Goal: Task Accomplishment & Management: Check status

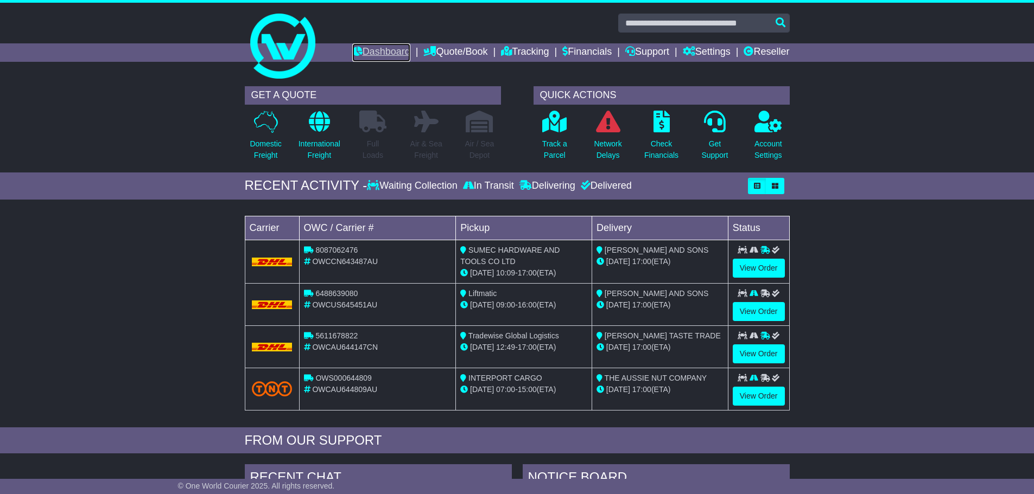
click at [367, 57] on link "Dashboard" at bounding box center [381, 52] width 58 height 18
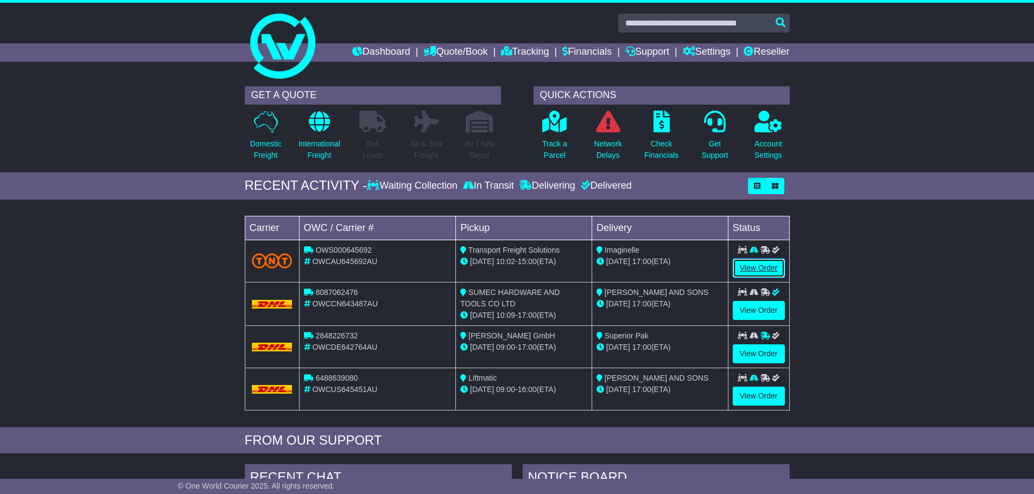
click at [748, 261] on link "View Order" at bounding box center [758, 268] width 52 height 19
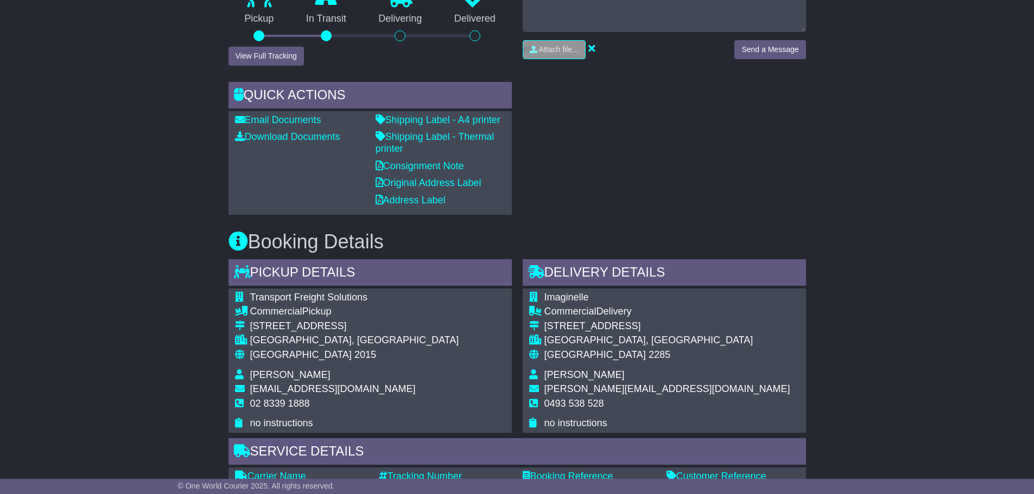
scroll to position [434, 0]
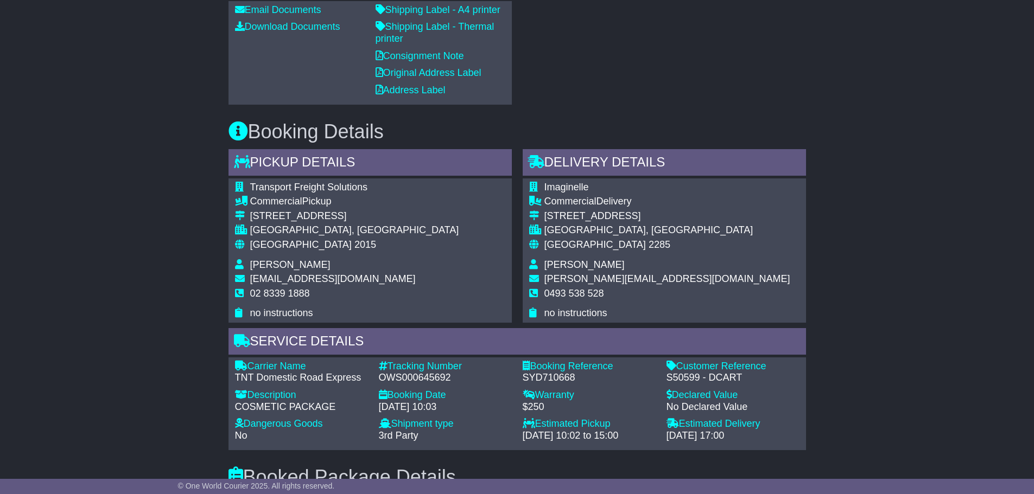
click at [423, 382] on div "OWS000645692" at bounding box center [445, 378] width 133 height 12
copy div "OWS000645692"
click at [440, 382] on div "OWS000645692" at bounding box center [445, 378] width 133 height 12
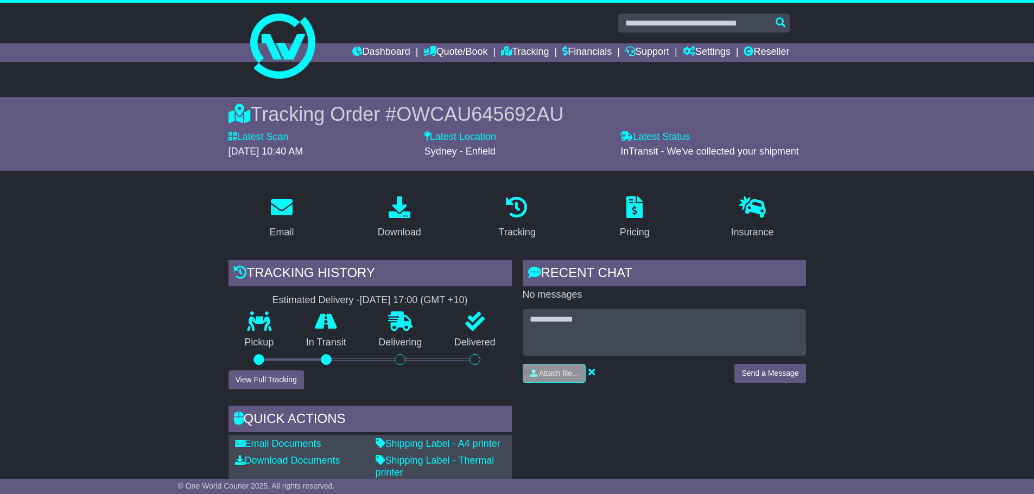
scroll to position [163, 0]
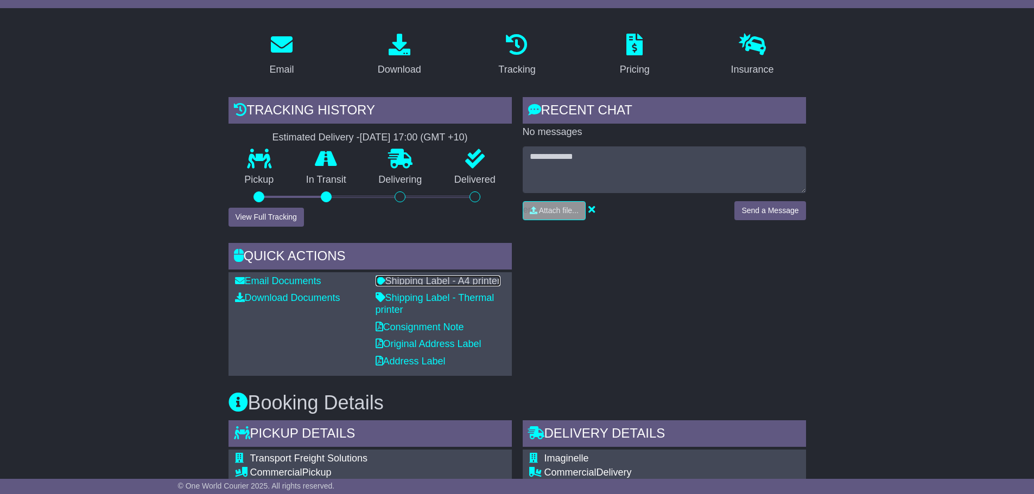
click at [443, 280] on link "Shipping Label - A4 printer" at bounding box center [437, 281] width 125 height 11
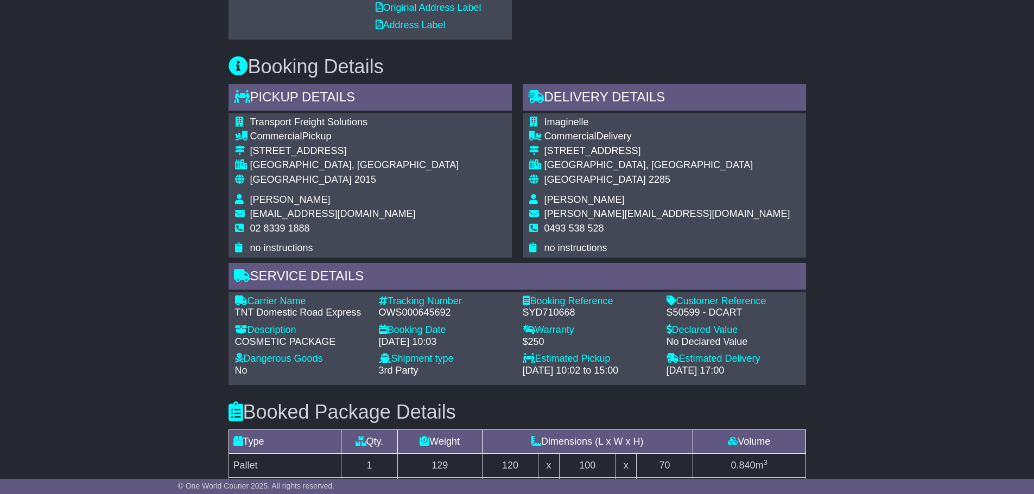
scroll to position [543, 0]
